Goal: Check status

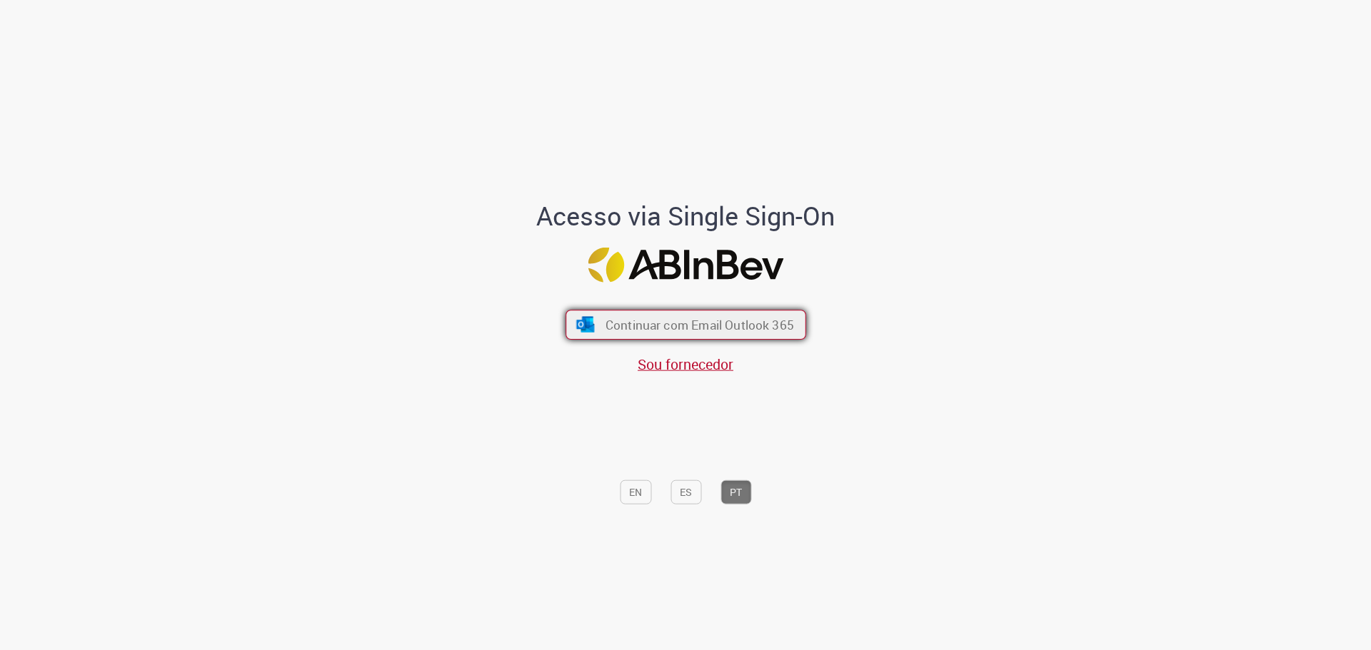
click at [631, 331] on span "Continuar com Email Outlook 365" at bounding box center [699, 324] width 188 height 16
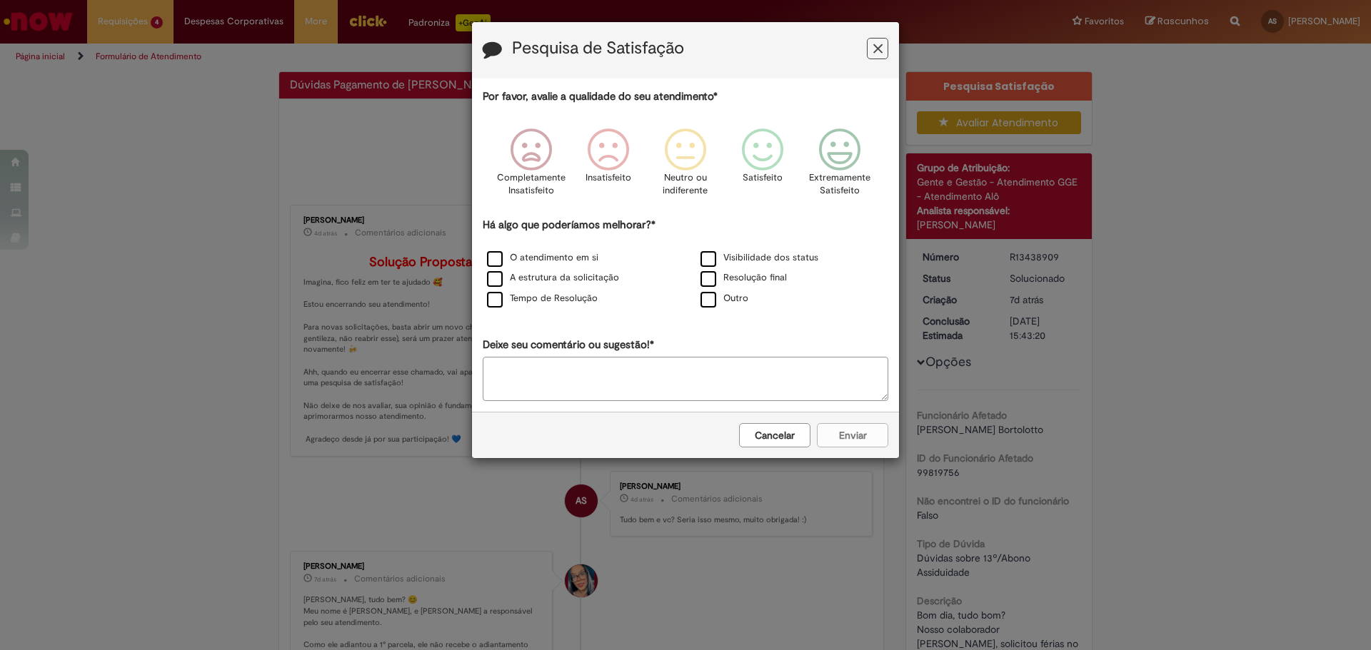
click at [883, 49] on button "Feedback" at bounding box center [877, 48] width 21 height 21
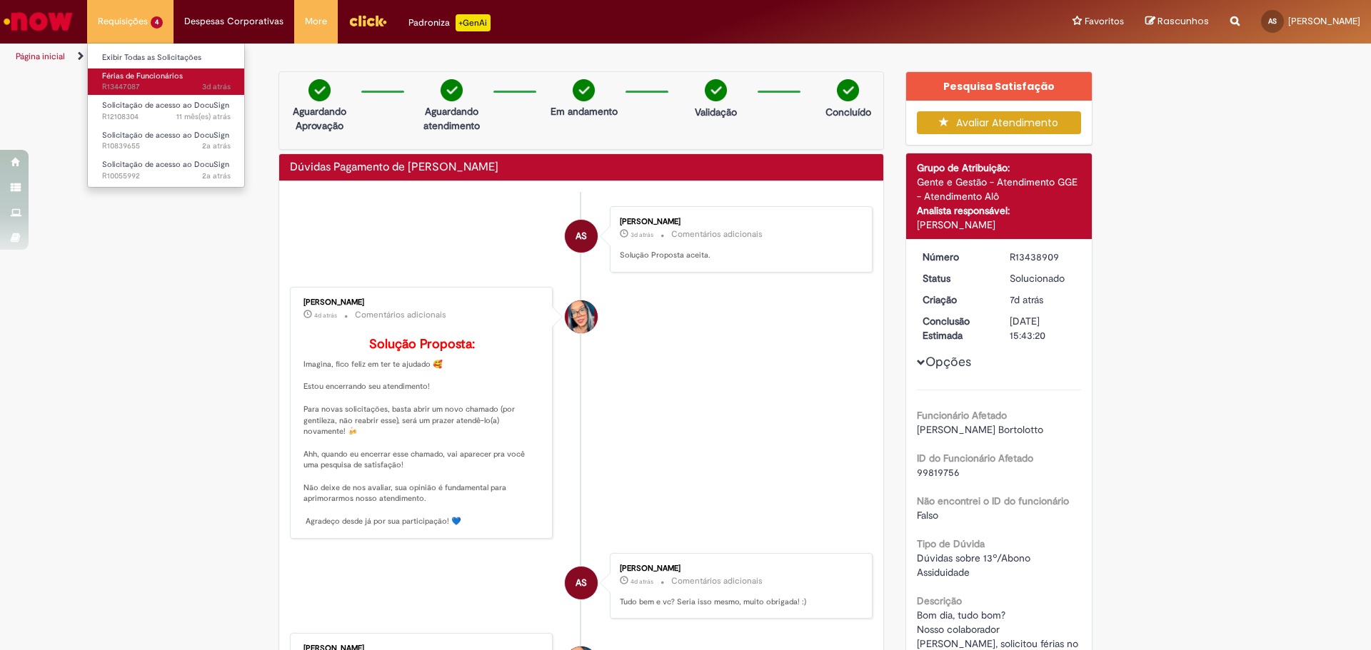
click at [152, 86] on span "3d atrás 3 dias atrás R13447087" at bounding box center [166, 86] width 129 height 11
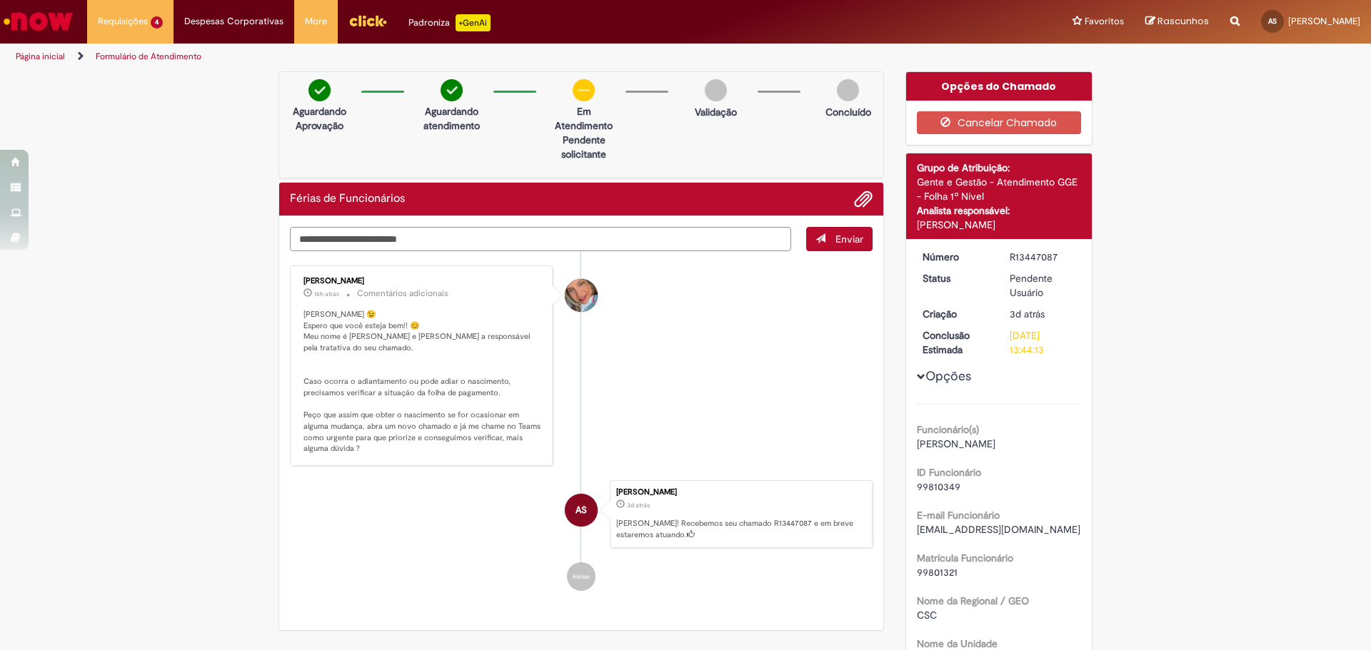
click at [419, 503] on li "AS [PERSON_NAME] 3d atrás 3 dias atrás [PERSON_NAME]! Recebemos seu chamado R13…" at bounding box center [581, 514] width 583 height 69
click at [391, 540] on li "AS [PERSON_NAME] 3d atrás 3 dias atrás [PERSON_NAME]! Recebemos seu chamado R13…" at bounding box center [581, 514] width 583 height 69
drag, startPoint x: 396, startPoint y: 443, endPoint x: 403, endPoint y: 481, distance: 38.5
click at [403, 481] on ul "[PERSON_NAME] 16h atrás 16 horas atrás Comentários adicionais Olá Adriane 😉 Esp…" at bounding box center [581, 428] width 583 height 355
click at [403, 483] on li "AS [PERSON_NAME] 3d atrás 3 dias atrás [PERSON_NAME]! Recebemos seu chamado R13…" at bounding box center [581, 514] width 583 height 69
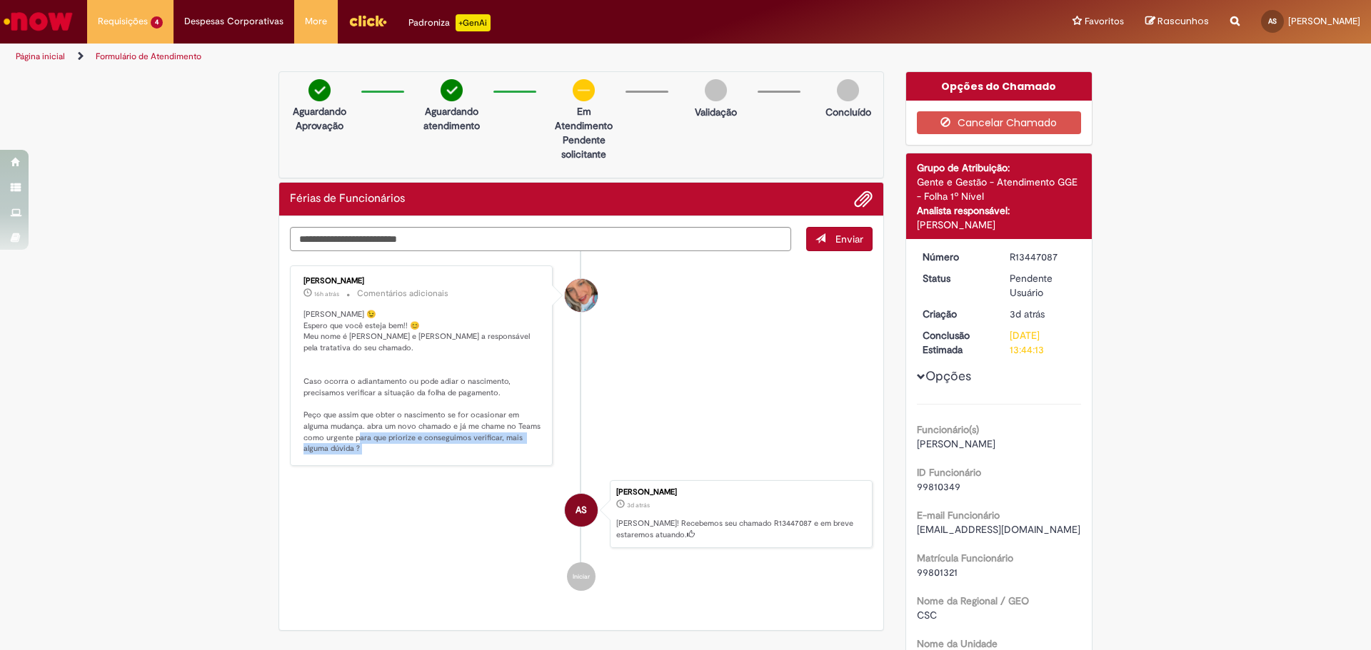
click at [378, 448] on p "[PERSON_NAME] 😉 Espero que você esteja bem!! 😊 Meu nome é [PERSON_NAME] e [PERS…" at bounding box center [422, 382] width 238 height 146
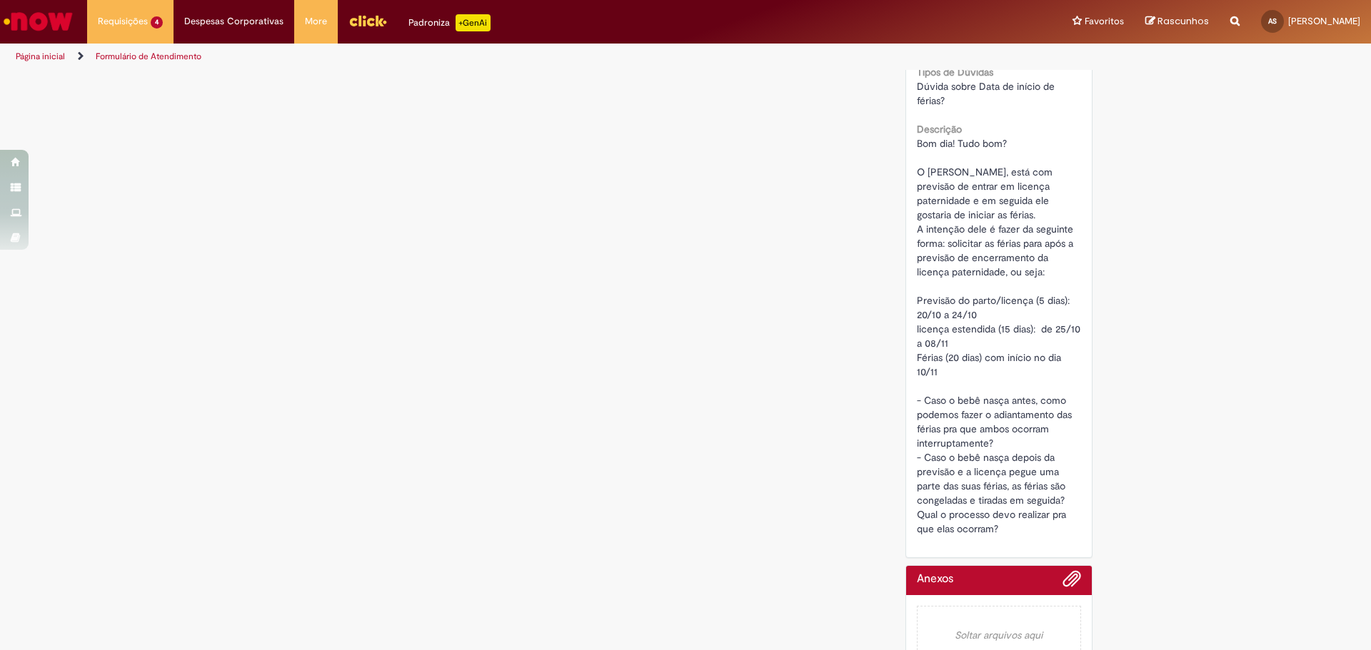
scroll to position [747, 0]
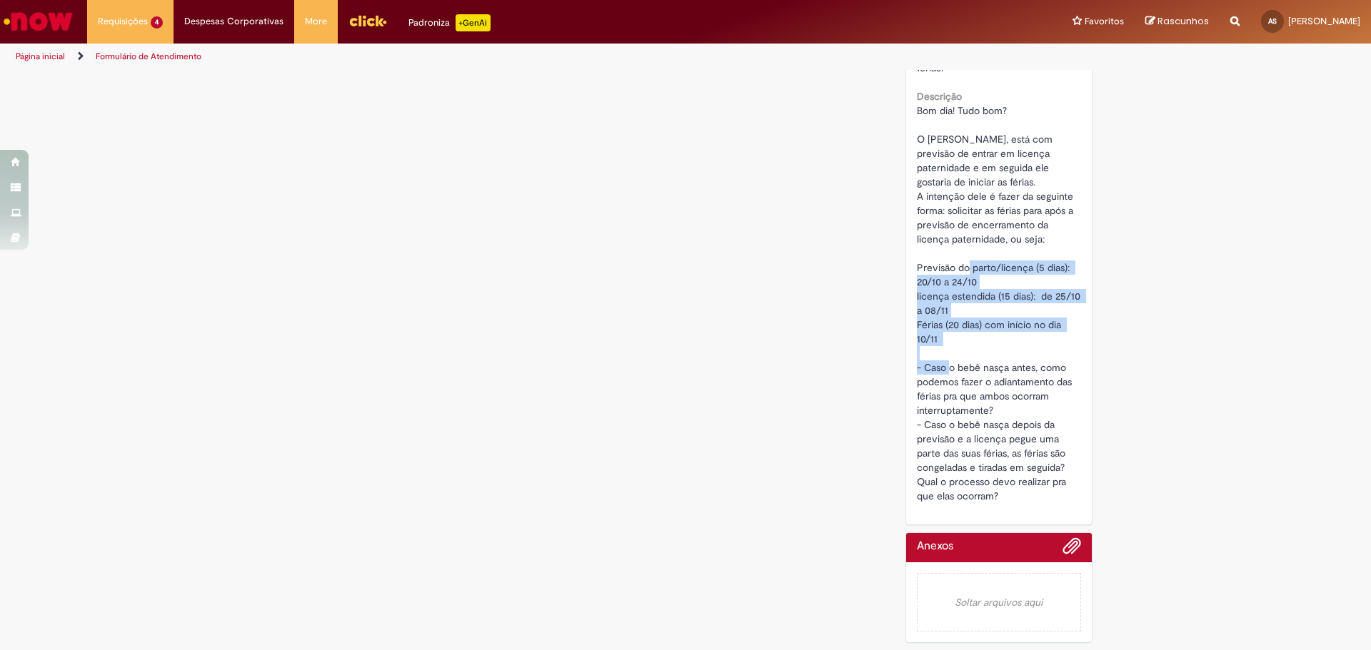
drag, startPoint x: 910, startPoint y: 258, endPoint x: 966, endPoint y: 342, distance: 100.8
click at [966, 342] on div "Número R13447087 Status Pendente Usuário Criação 4d atrás 4 dias atrás Conclusã…" at bounding box center [999, 8] width 186 height 1033
copy span "Previsão do parto/licença (5 dias): 20/10 a 24/10 licença estendida (15 dias): …"
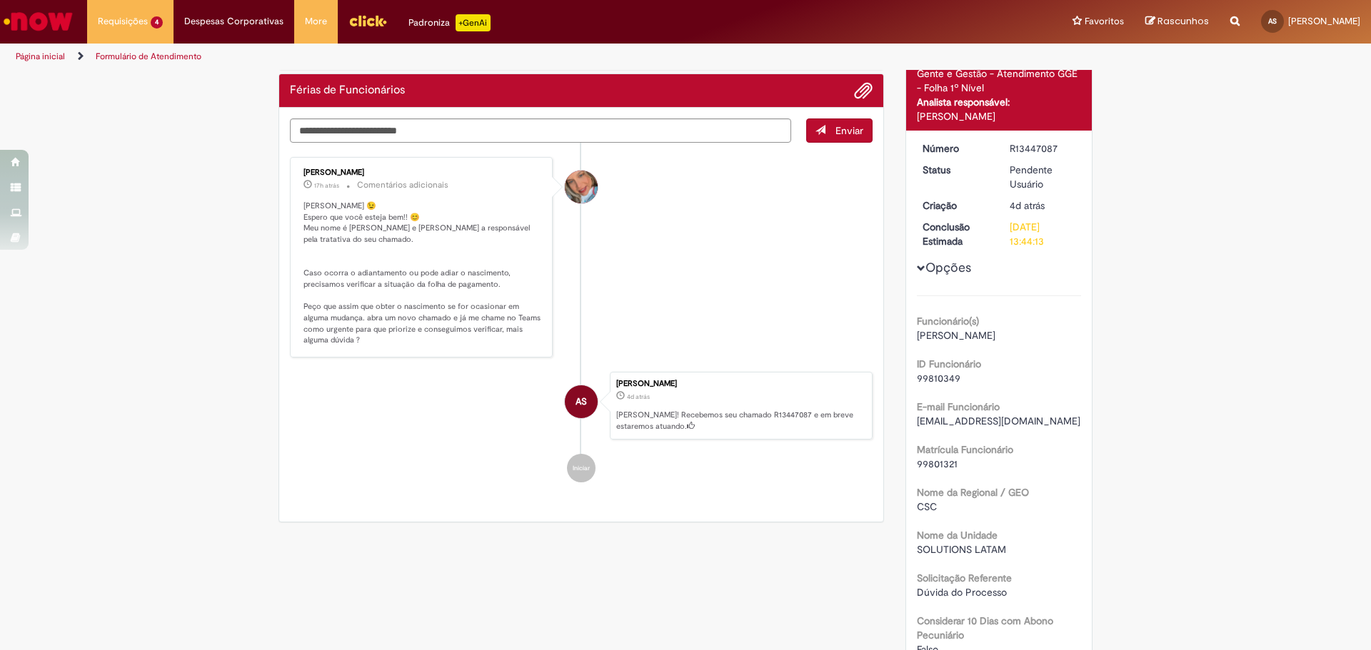
scroll to position [105, 0]
